Goal: Task Accomplishment & Management: Manage account settings

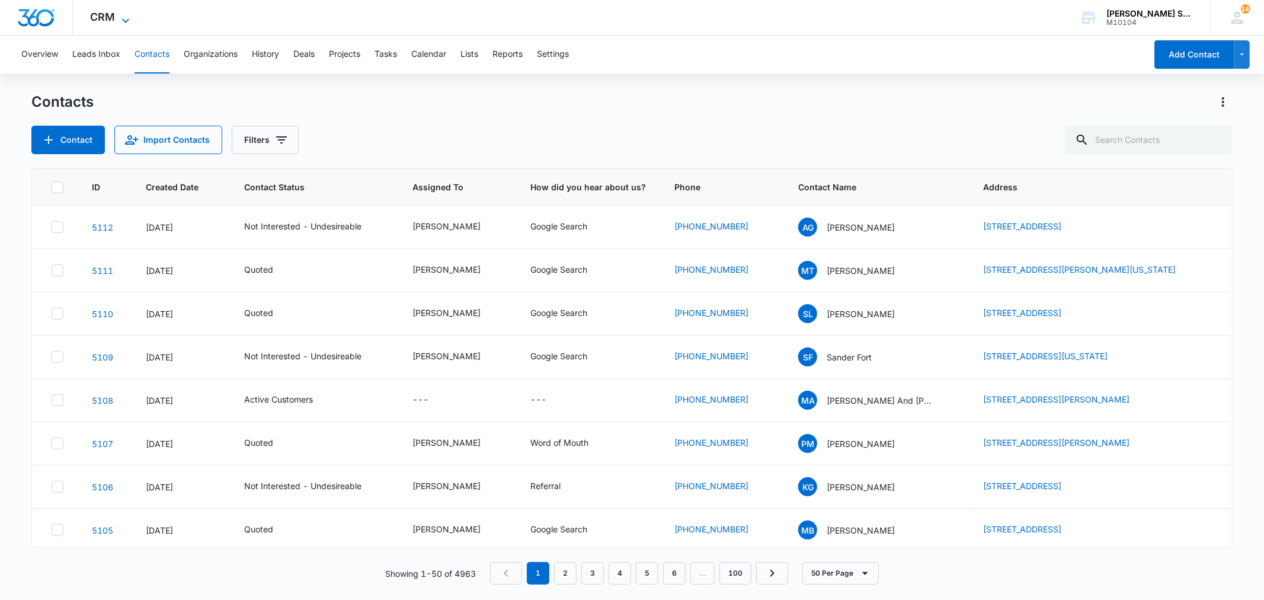
click at [119, 19] on icon at bounding box center [126, 21] width 14 height 14
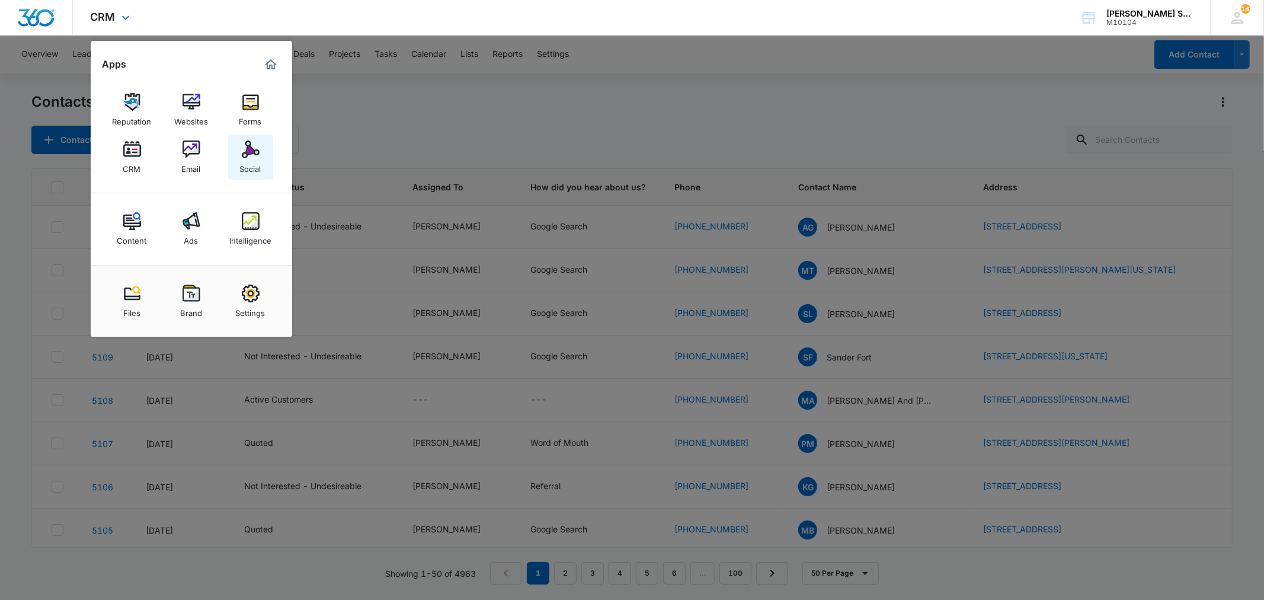
click at [251, 152] on img at bounding box center [251, 149] width 18 height 18
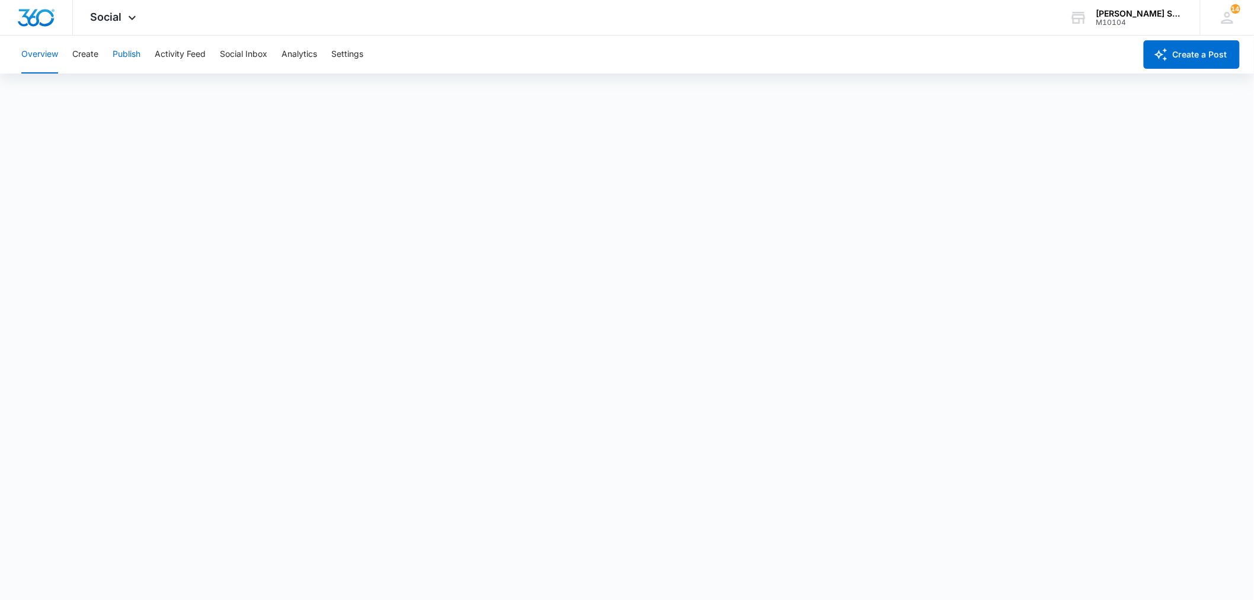
click at [129, 53] on button "Publish" at bounding box center [127, 55] width 28 height 38
click at [125, 14] on icon at bounding box center [132, 21] width 14 height 14
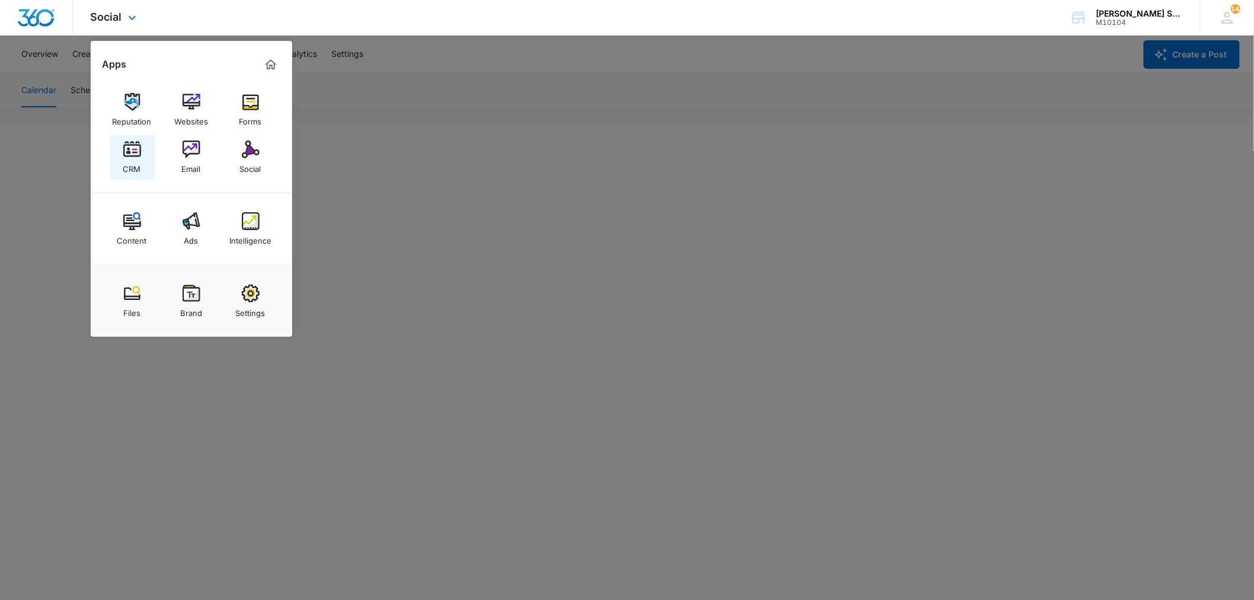
click at [136, 145] on img at bounding box center [132, 149] width 18 height 18
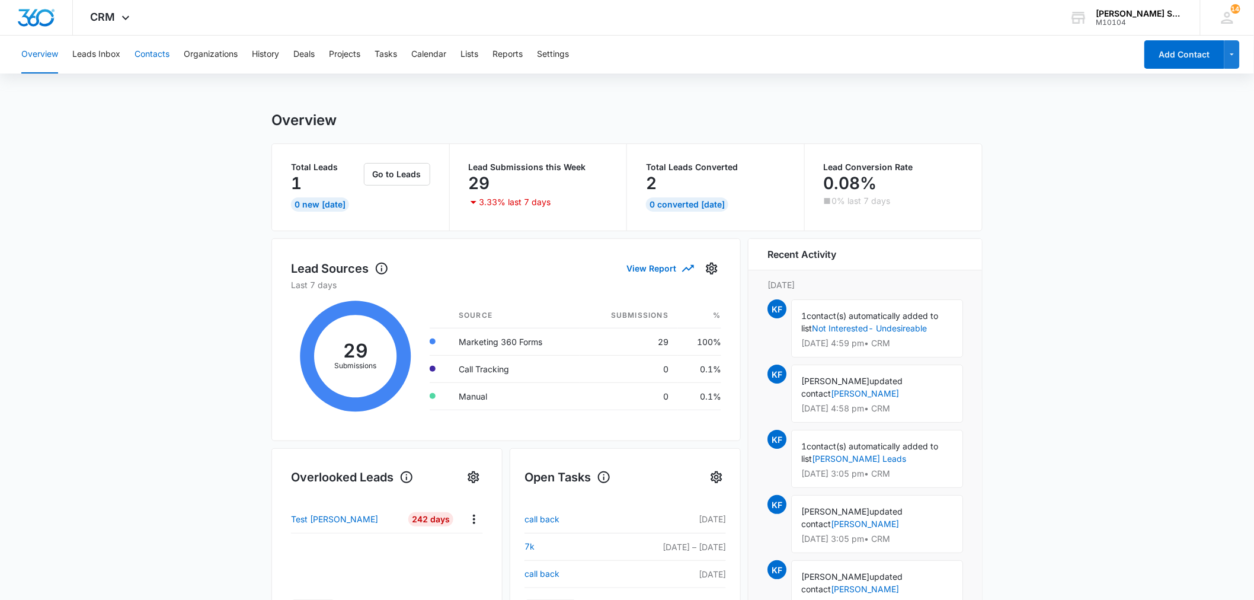
click at [149, 55] on button "Contacts" at bounding box center [152, 55] width 35 height 38
